Goal: Task Accomplishment & Management: Complete application form

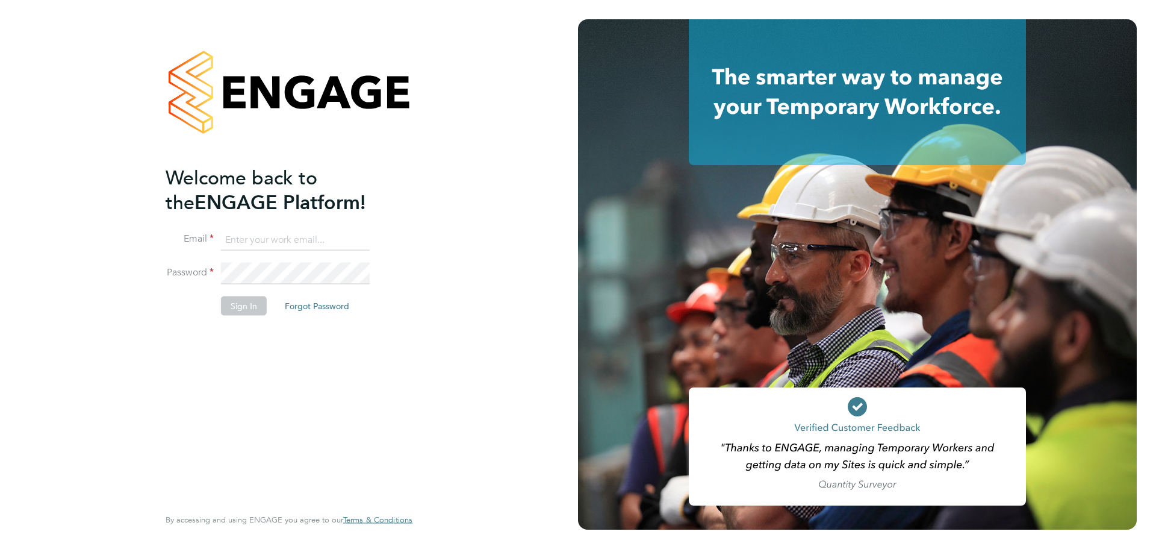
type input "[EMAIL_ADDRESS][PERSON_NAME][DOMAIN_NAME]"
click at [253, 307] on button "Sign In" at bounding box center [244, 305] width 46 height 19
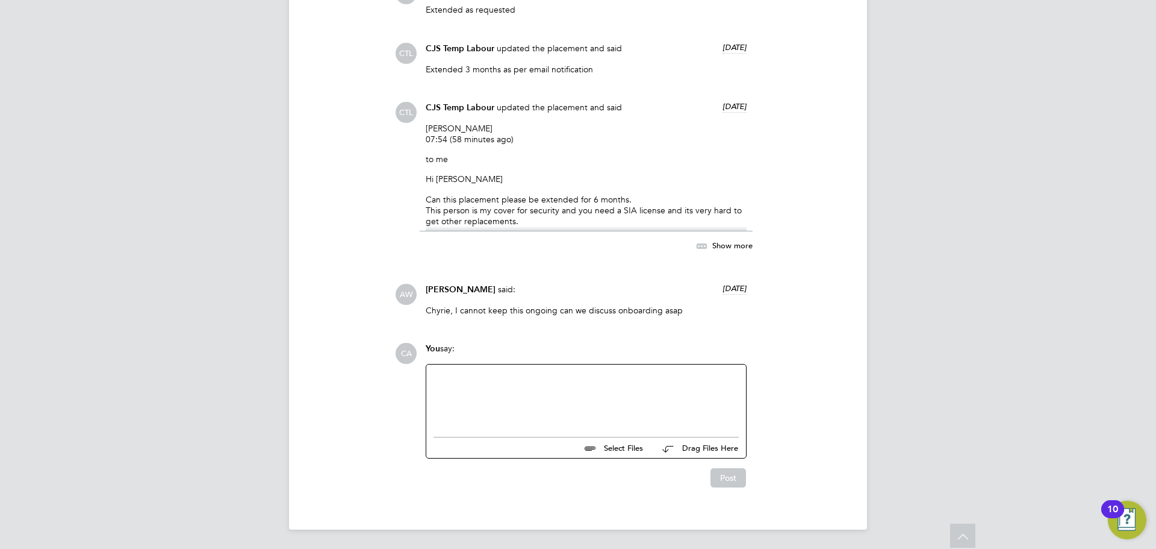
click at [449, 374] on div at bounding box center [586, 398] width 305 height 52
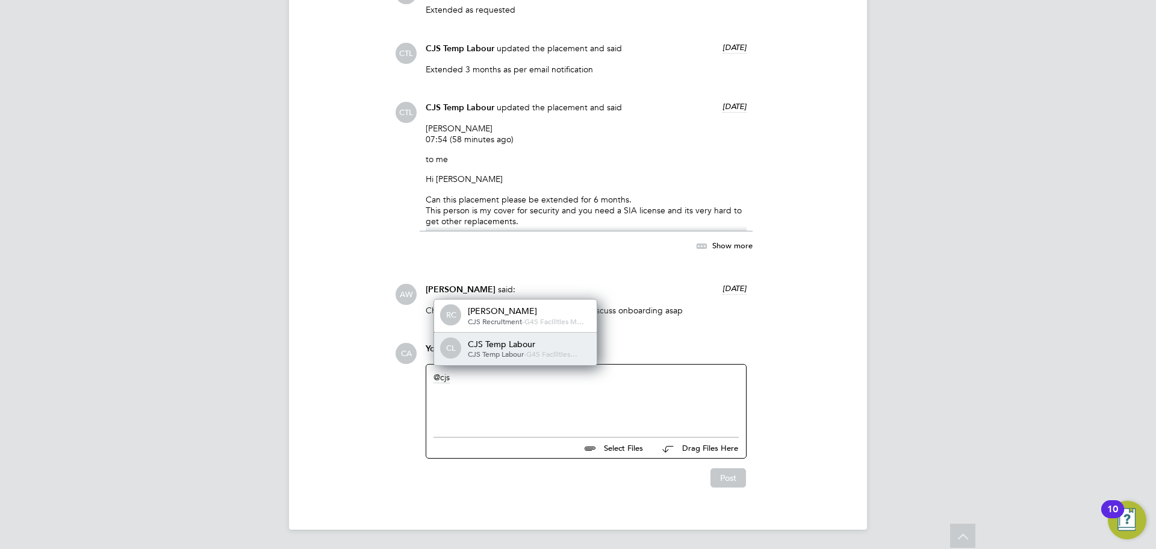
click at [494, 339] on div "CJS Temp Labour" at bounding box center [528, 344] width 120 height 11
